Goal: Navigation & Orientation: Find specific page/section

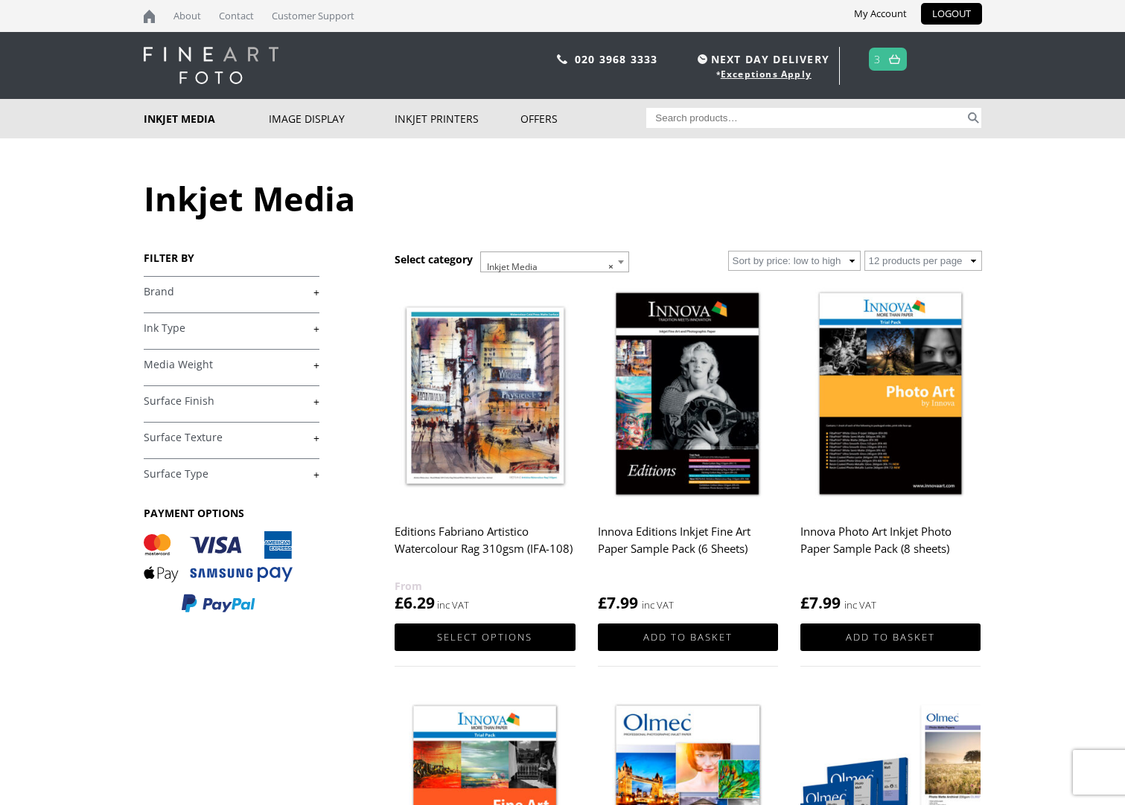
click at [889, 66] on link at bounding box center [894, 59] width 19 height 22
click at [888, 59] on link at bounding box center [894, 59] width 19 height 22
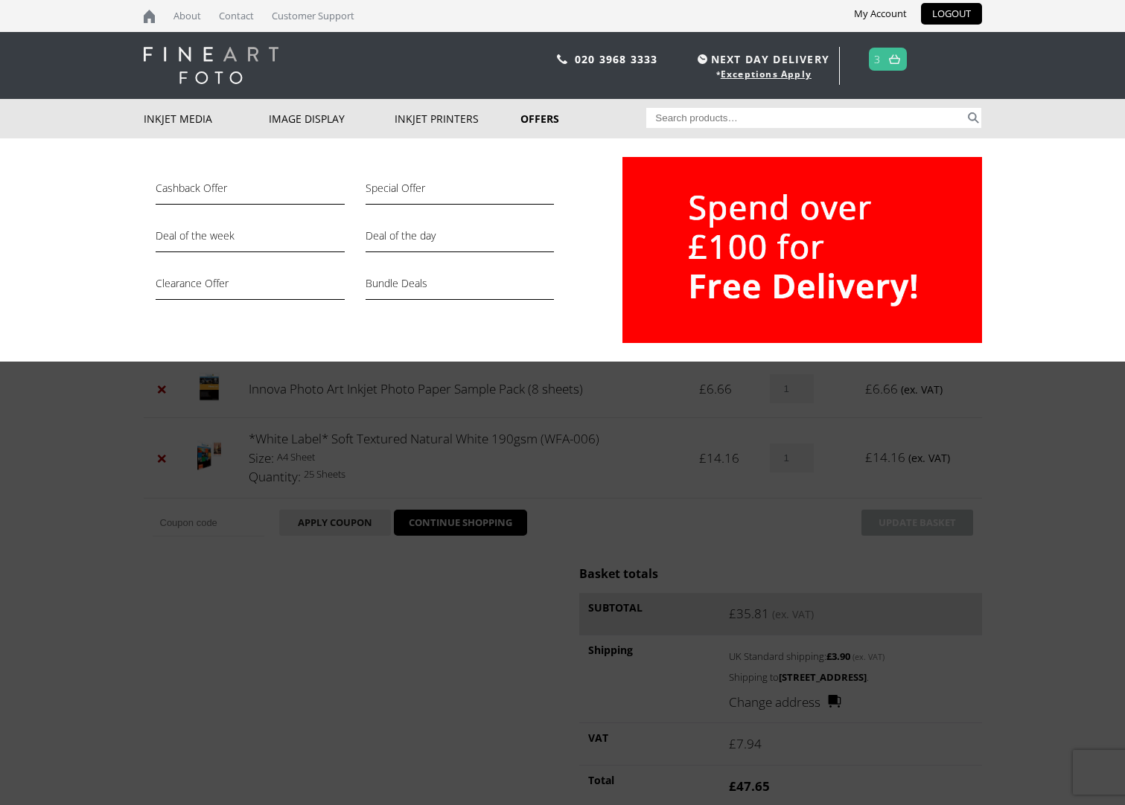
click at [523, 118] on link "Offers" at bounding box center [583, 118] width 126 height 39
